Goal: Information Seeking & Learning: Learn about a topic

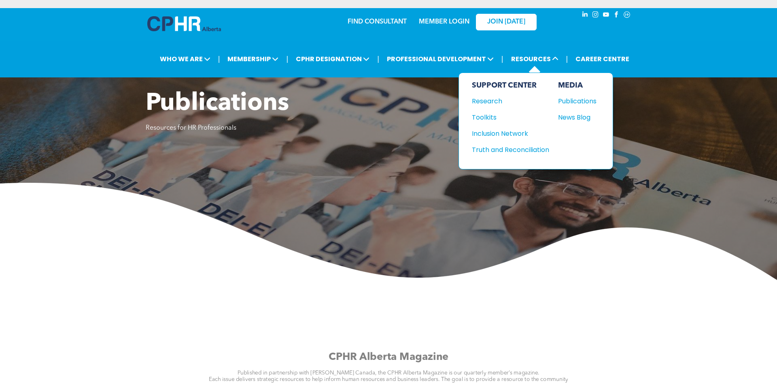
click at [581, 108] on div "MEDIA Publications News Blog" at bounding box center [577, 121] width 38 height 80
click at [580, 101] on div "Publications" at bounding box center [575, 101] width 35 height 10
click at [573, 117] on div "News Blog" at bounding box center [575, 117] width 35 height 10
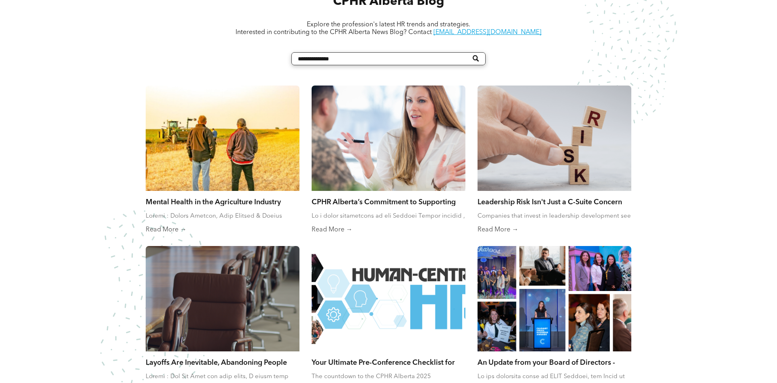
scroll to position [372, 0]
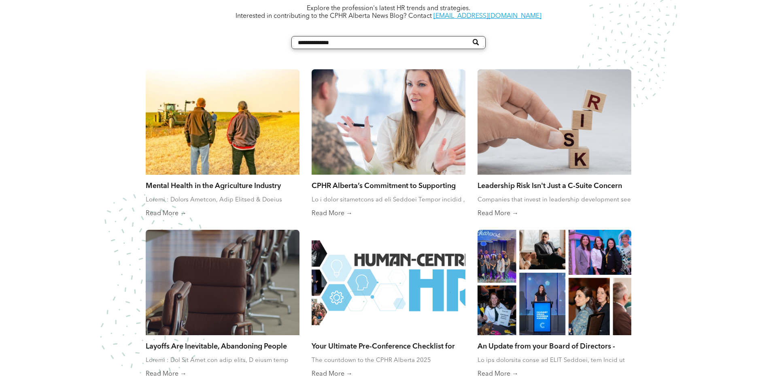
click at [257, 157] on div at bounding box center [222, 122] width 163 height 112
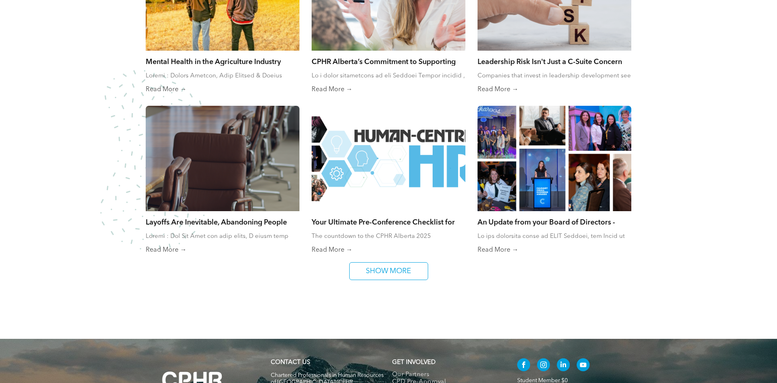
scroll to position [497, 0]
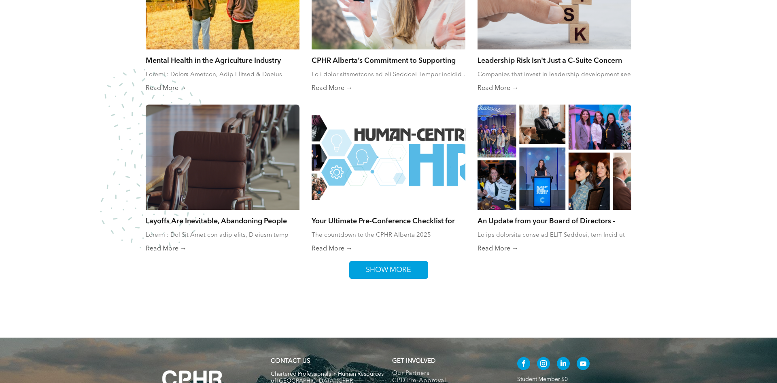
click at [390, 271] on span "SHOW MORE" at bounding box center [388, 269] width 51 height 17
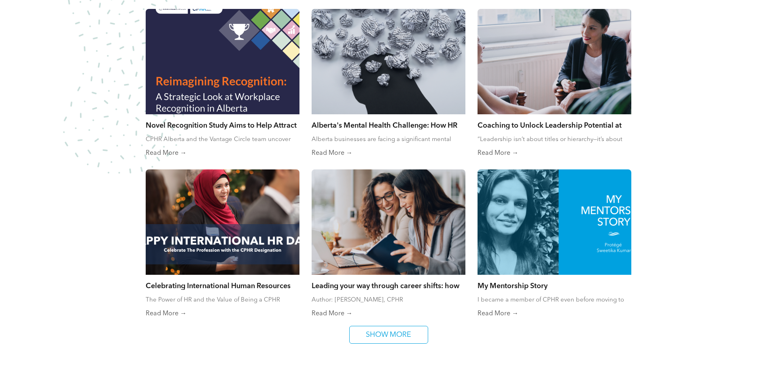
scroll to position [767, 0]
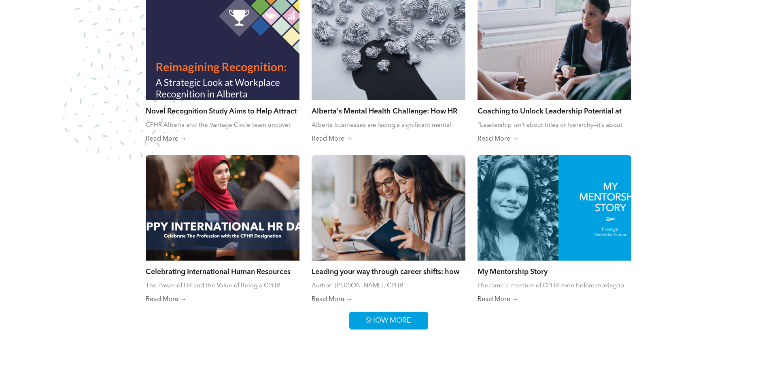
click at [405, 319] on span "SHOW MORE" at bounding box center [388, 320] width 51 height 17
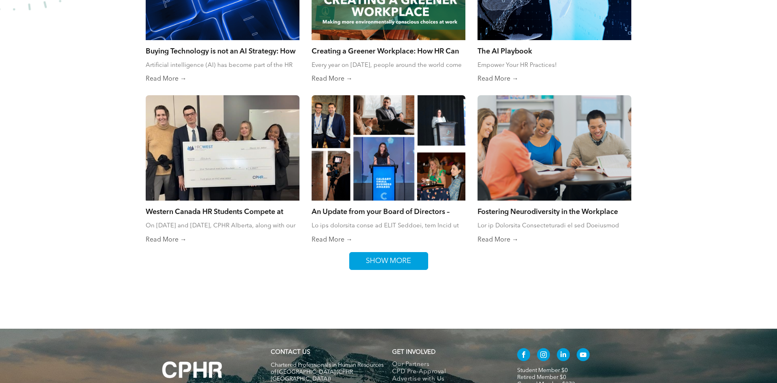
click at [396, 264] on span "SHOW MORE" at bounding box center [388, 260] width 51 height 17
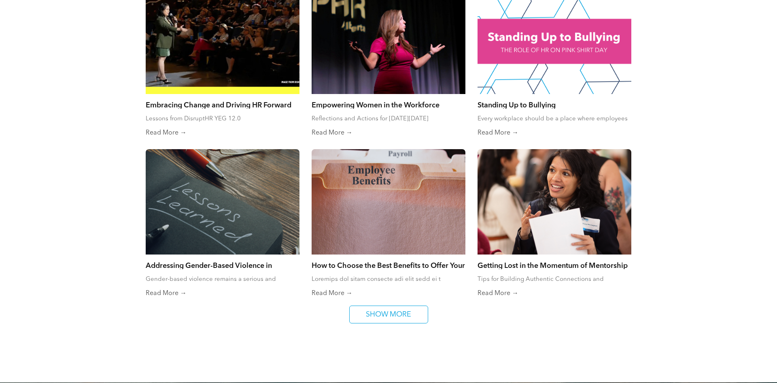
scroll to position [1416, 0]
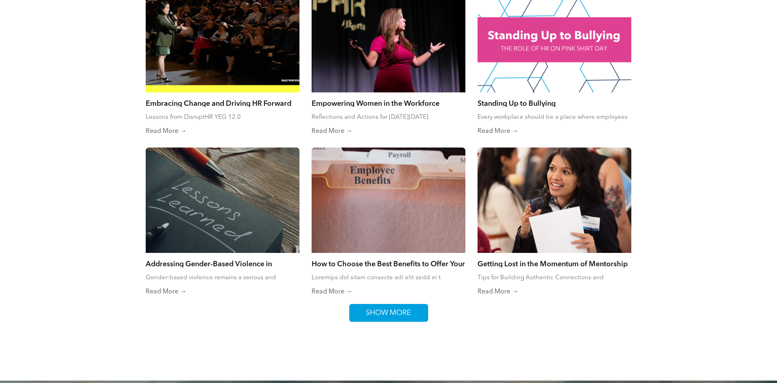
click at [376, 310] on span "SHOW MORE" at bounding box center [388, 312] width 51 height 17
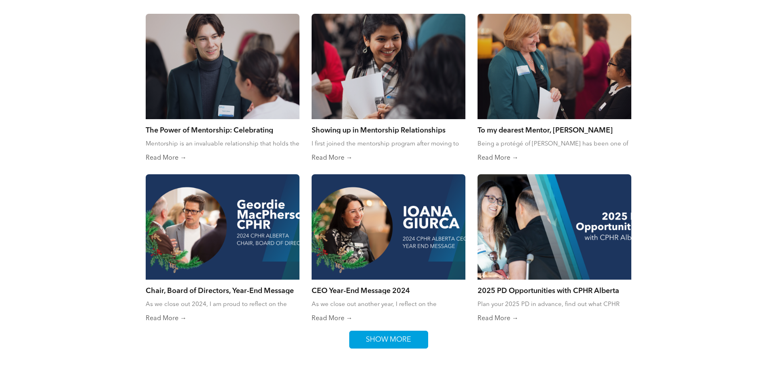
scroll to position [1711, 0]
click at [418, 348] on link "SHOW MORE" at bounding box center [388, 339] width 79 height 18
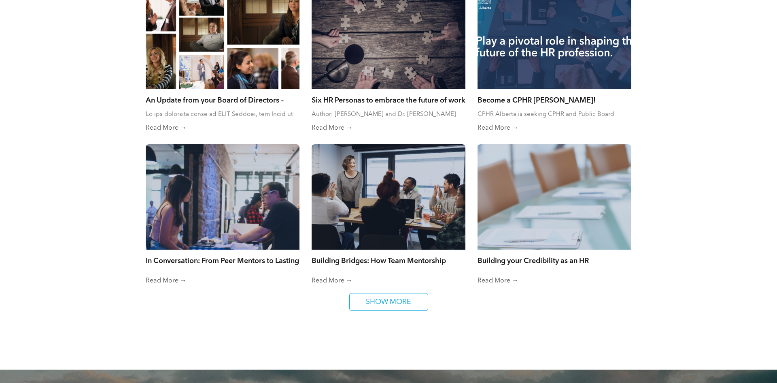
scroll to position [2061, 0]
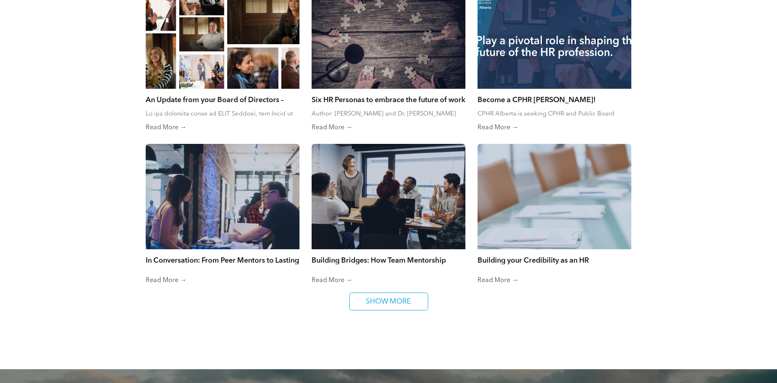
click at [409, 309] on span "SHOW MORE" at bounding box center [388, 301] width 51 height 17
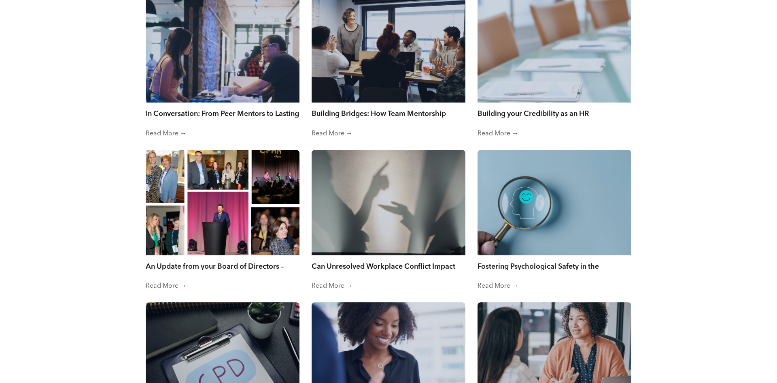
scroll to position [2319, 0]
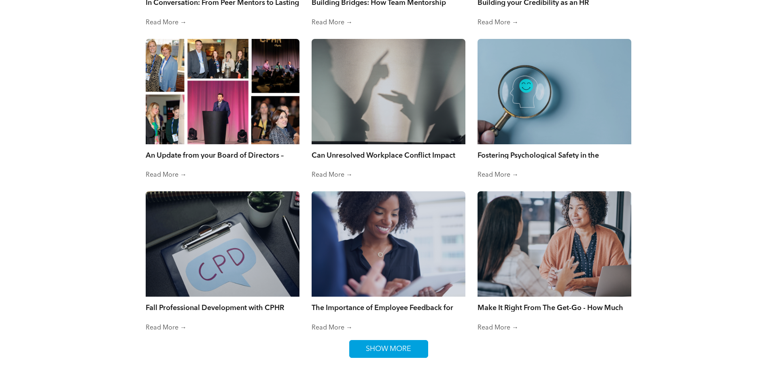
click at [372, 349] on span "SHOW MORE" at bounding box center [388, 348] width 51 height 17
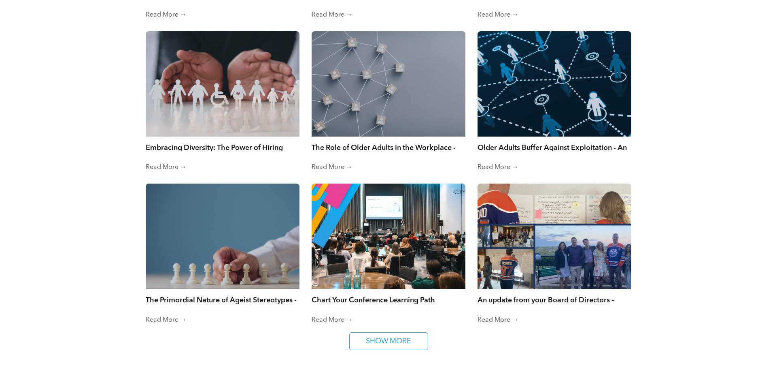
scroll to position [2631, 0]
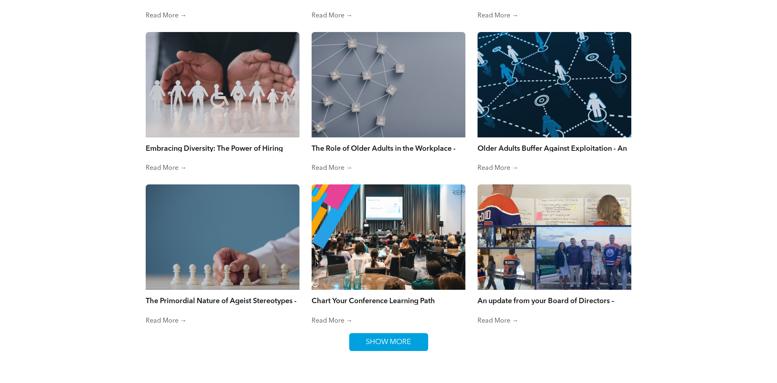
click at [395, 345] on span "SHOW MORE" at bounding box center [388, 341] width 51 height 17
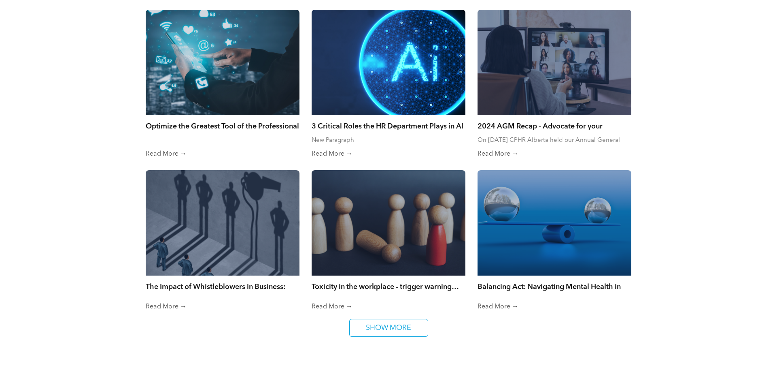
scroll to position [2962, 0]
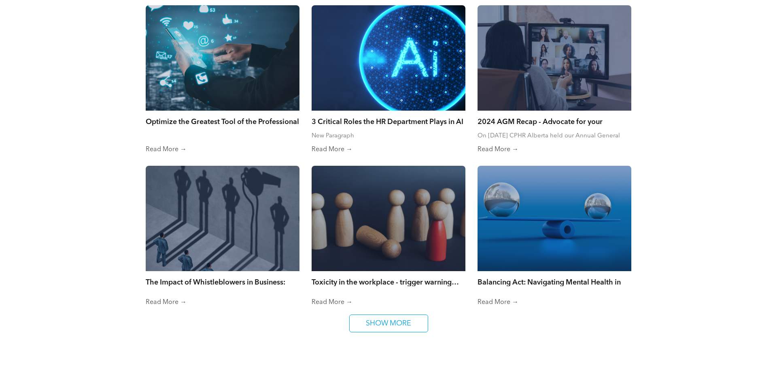
drag, startPoint x: 438, startPoint y: 334, endPoint x: 432, endPoint y: 337, distance: 6.7
click at [427, 332] on link "SHOW MORE" at bounding box center [388, 323] width 79 height 18
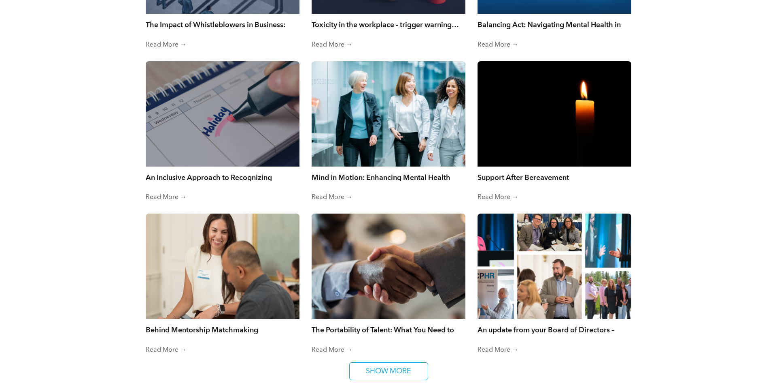
scroll to position [3303, 0]
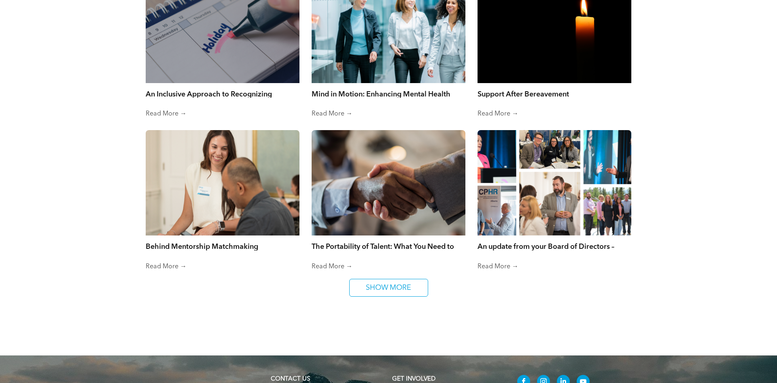
click at [410, 296] on span "SHOW MORE" at bounding box center [388, 287] width 51 height 17
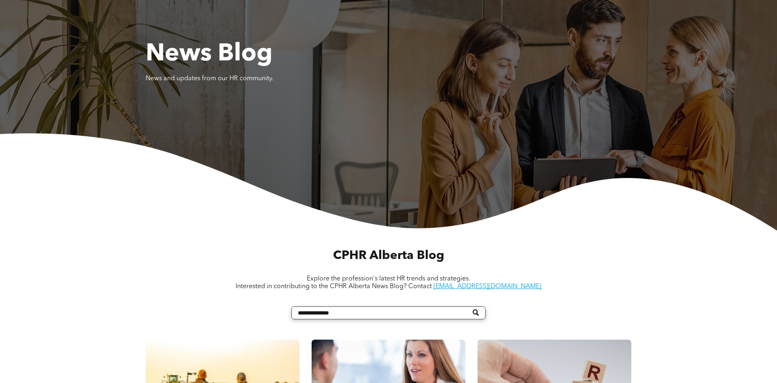
scroll to position [0, 0]
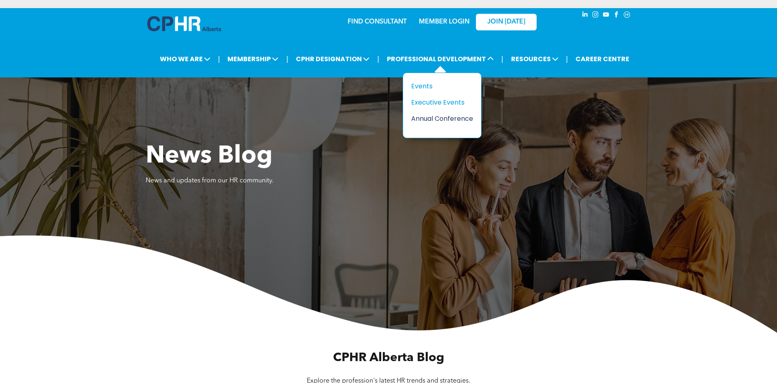
click at [440, 119] on div "Annual Conference" at bounding box center [439, 118] width 56 height 10
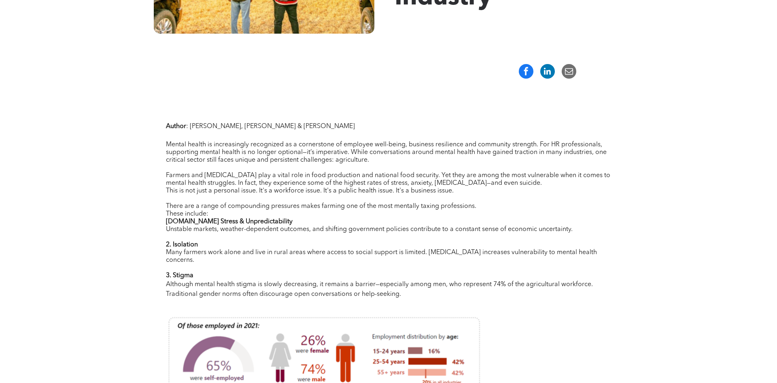
scroll to position [247, 0]
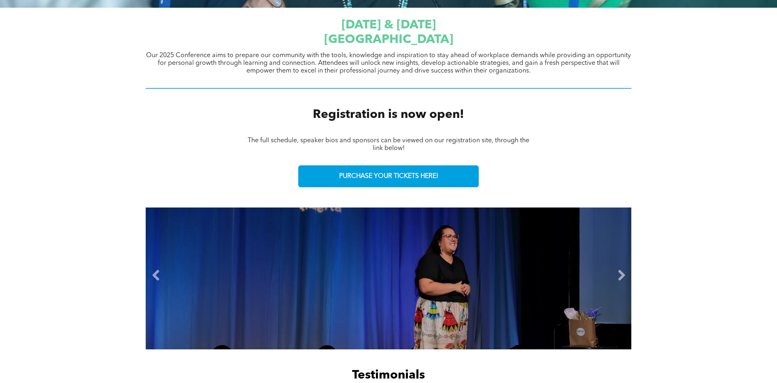
scroll to position [325, 0]
